Goal: Task Accomplishment & Management: Manage account settings

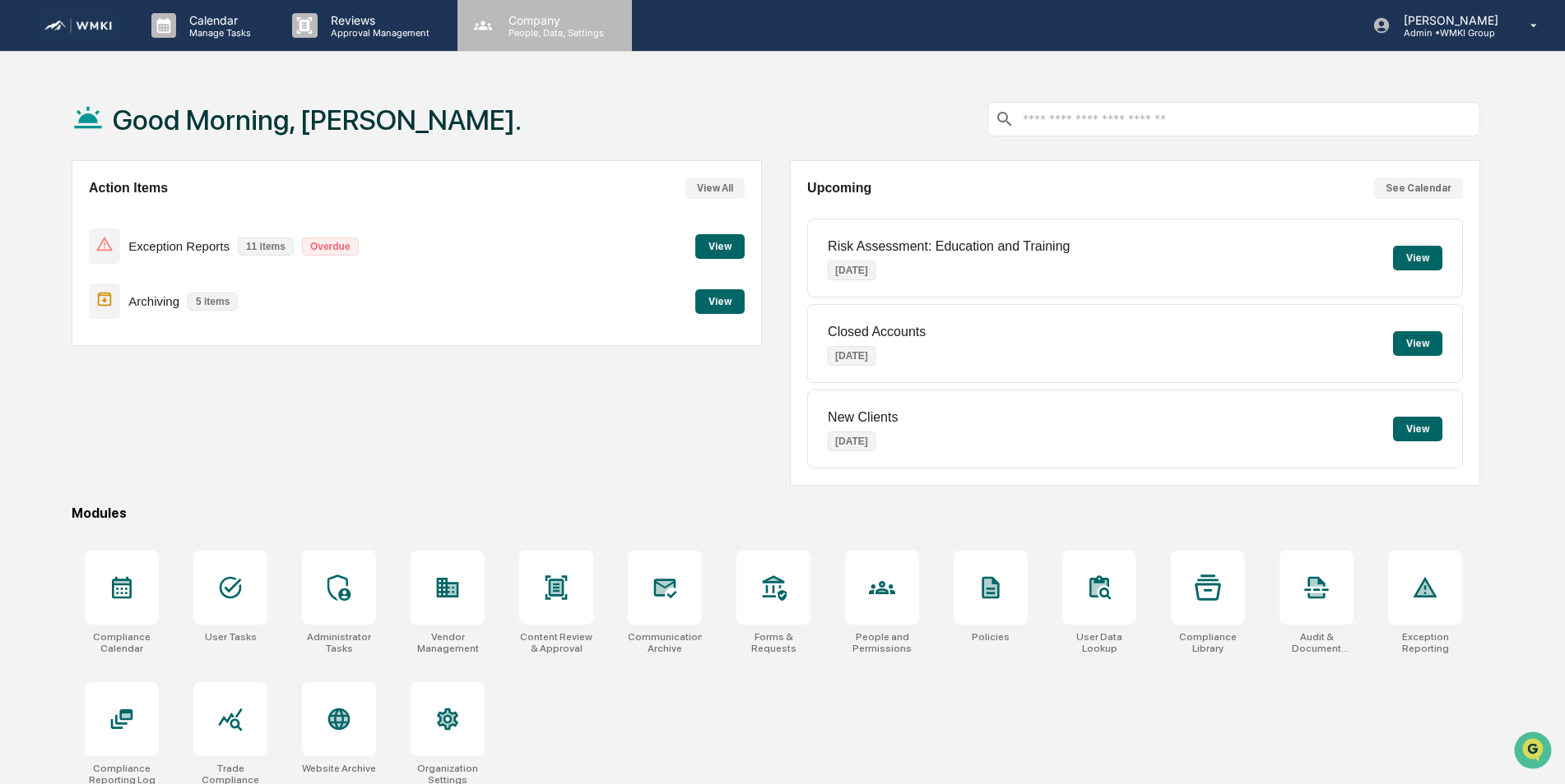
click at [542, 13] on p "Company" at bounding box center [553, 19] width 117 height 14
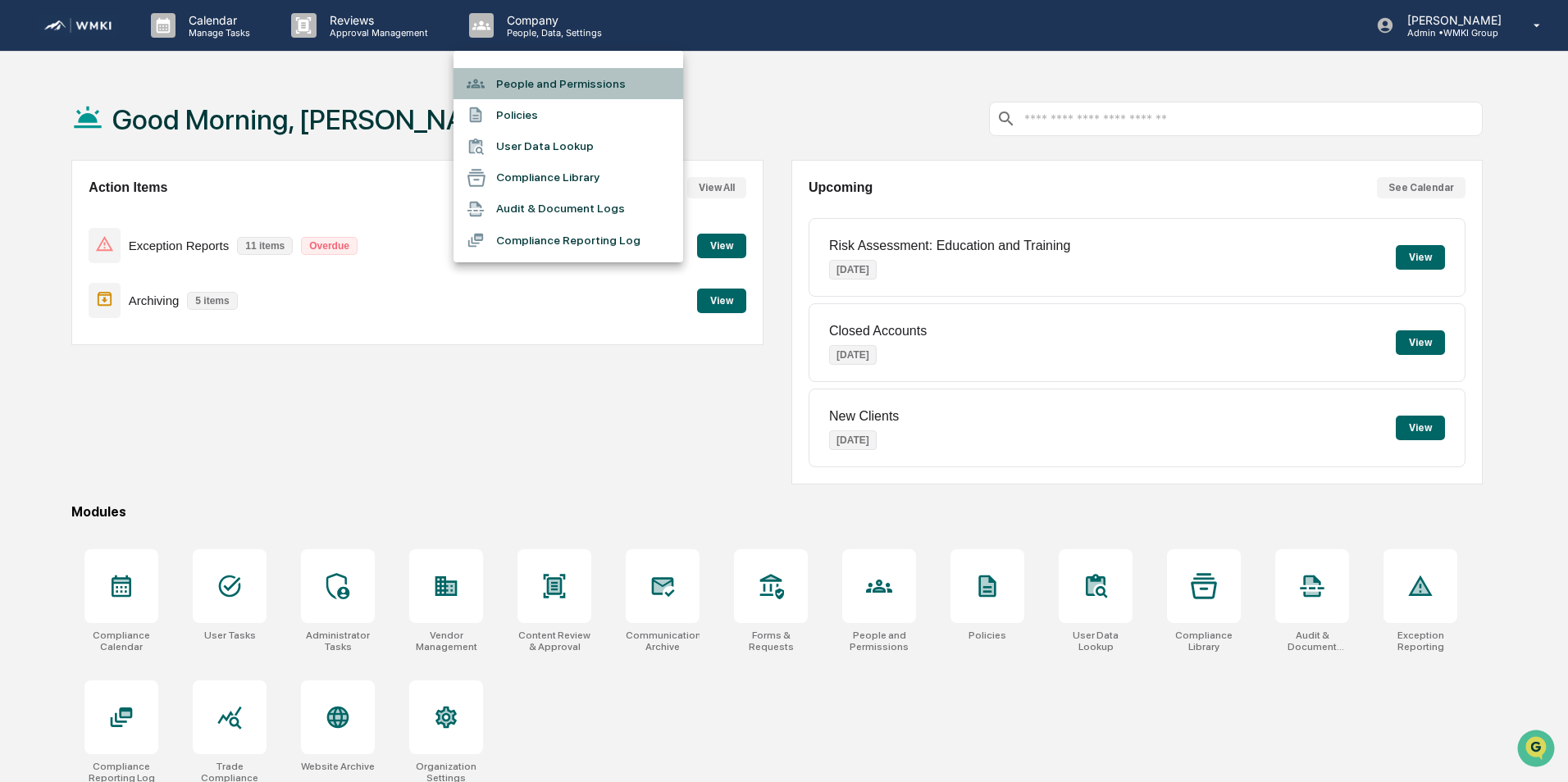
click at [529, 83] on li "People and Permissions" at bounding box center [568, 83] width 230 height 31
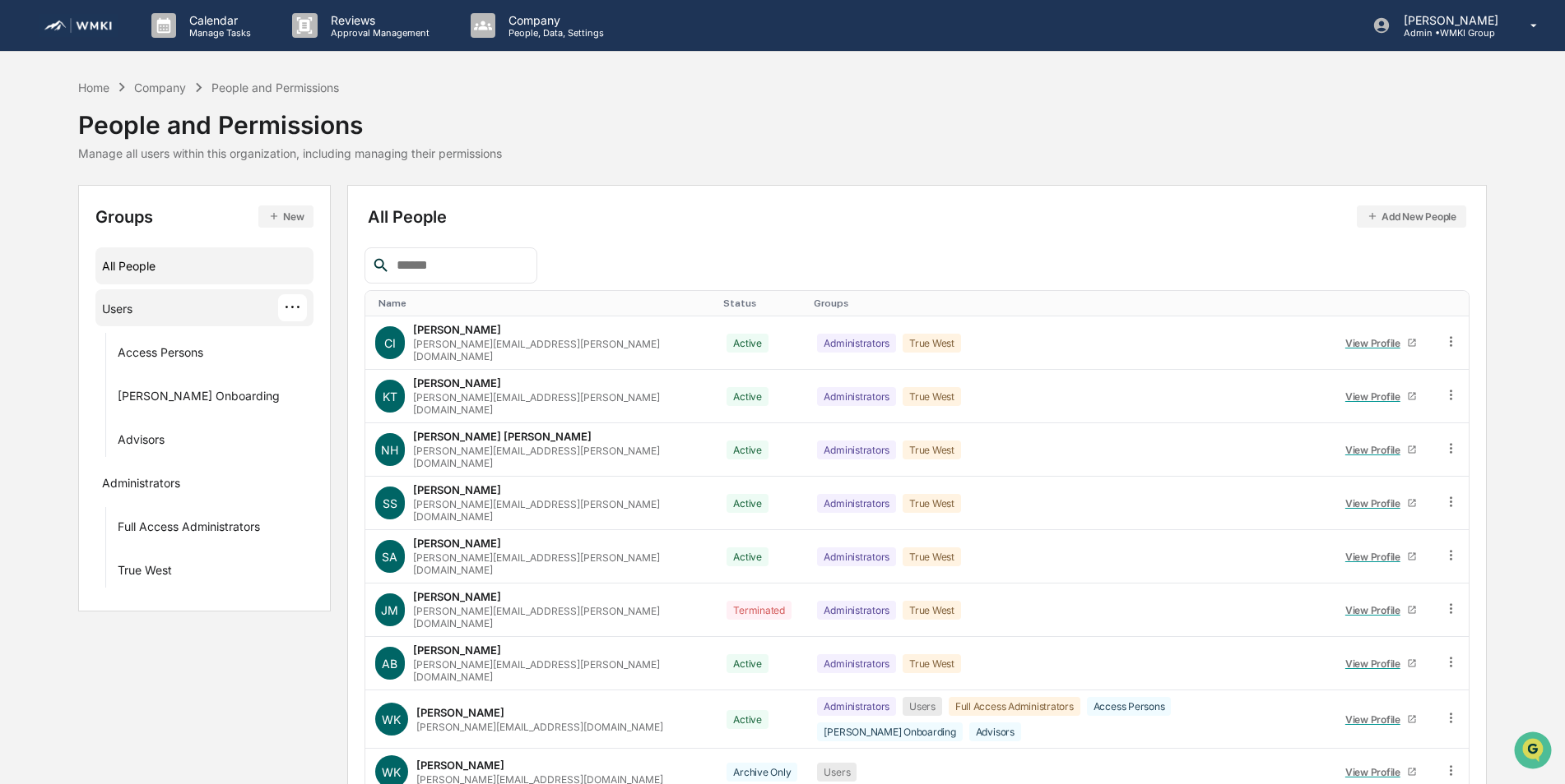
click at [193, 312] on div "Users ···" at bounding box center [204, 308] width 205 height 28
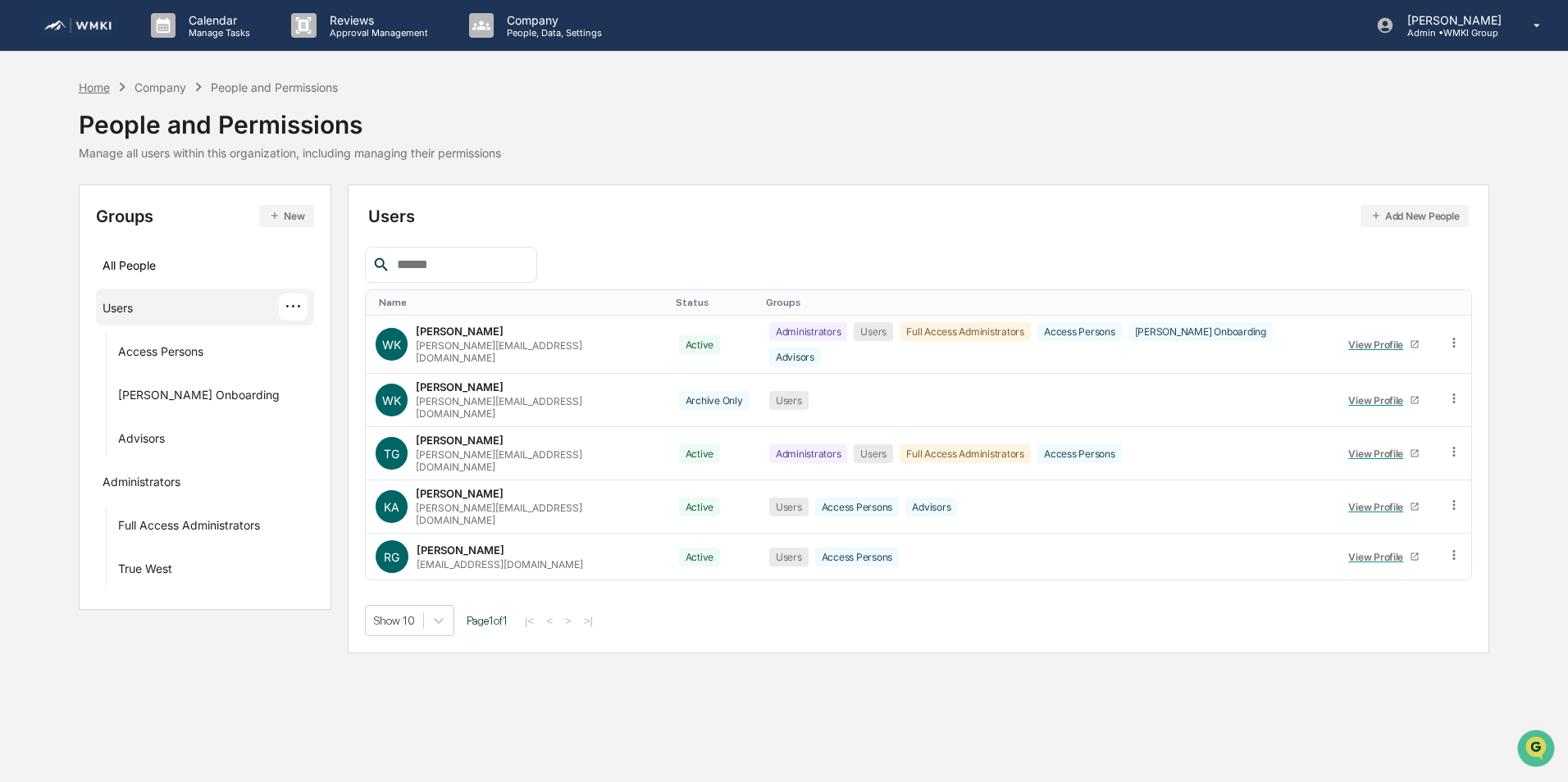
click at [91, 92] on div "Home" at bounding box center [94, 87] width 31 height 14
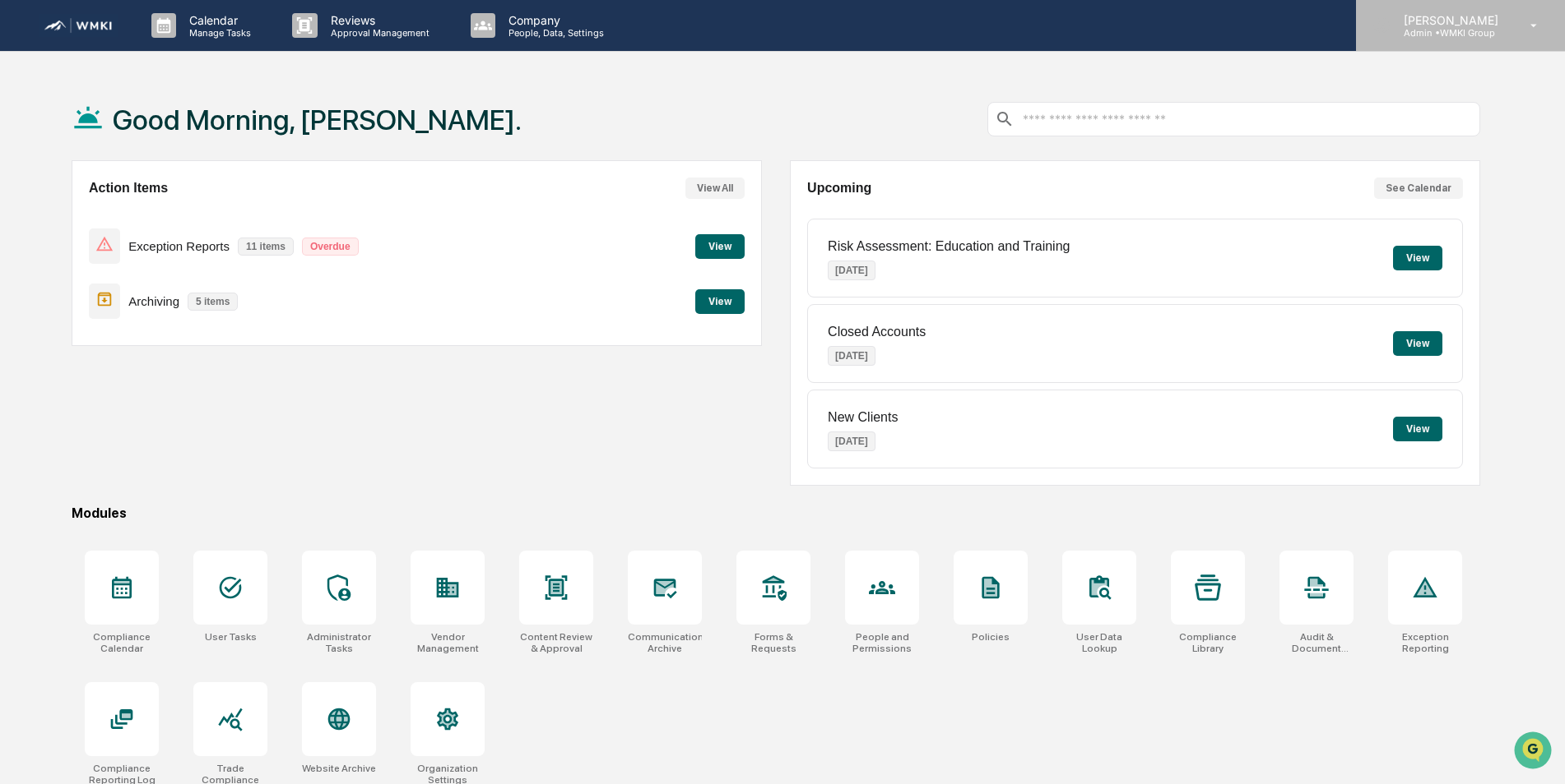
click at [1439, 23] on p "[PERSON_NAME]" at bounding box center [1448, 19] width 116 height 14
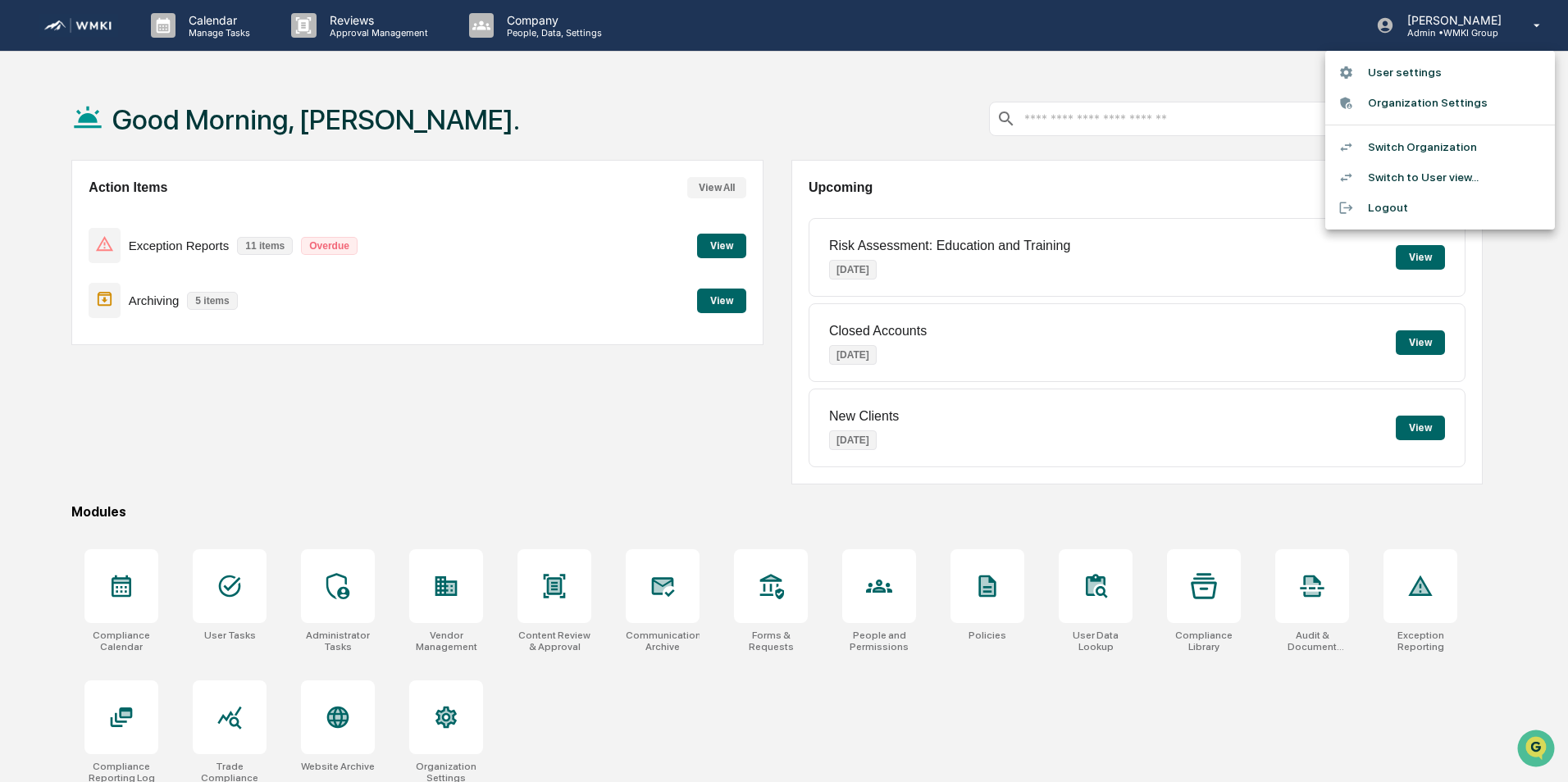
click at [1409, 150] on li "Switch Organization" at bounding box center [1440, 147] width 230 height 30
